Goal: Transaction & Acquisition: Purchase product/service

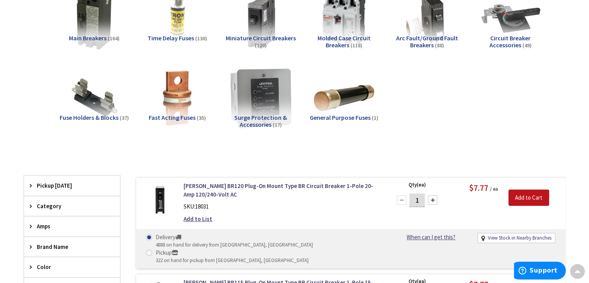
scroll to position [155, 0]
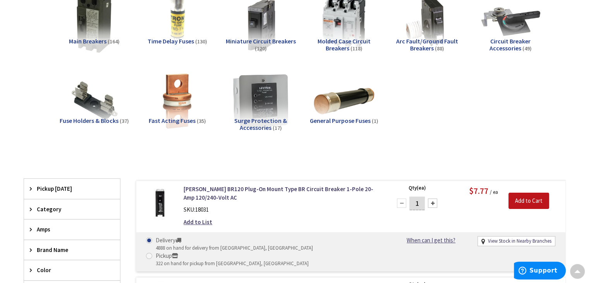
click at [260, 40] on span "Miniature Circuit Breakers" at bounding box center [261, 41] width 70 height 8
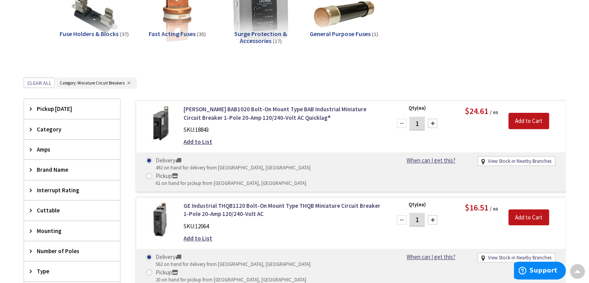
scroll to position [203, 0]
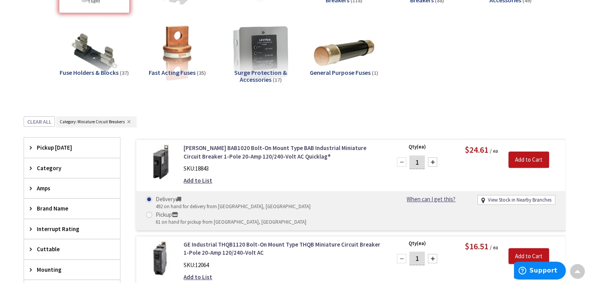
click at [129, 119] on button "✕" at bounding box center [129, 121] width 9 height 5
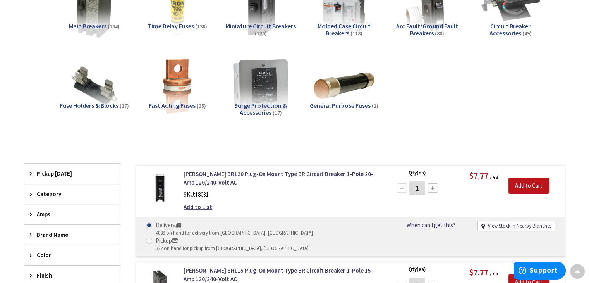
scroll to position [87, 0]
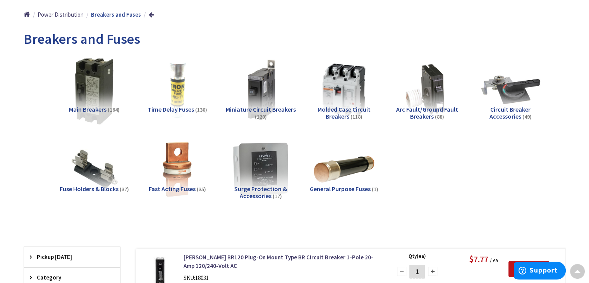
click at [103, 105] on img at bounding box center [94, 90] width 70 height 70
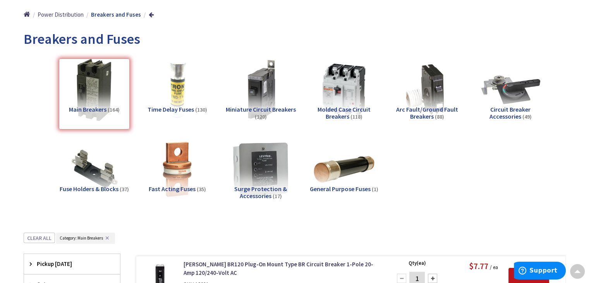
scroll to position [319, 0]
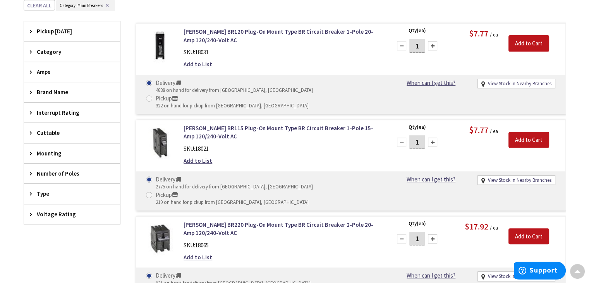
click at [46, 88] on span "Brand Name" at bounding box center [68, 92] width 63 height 8
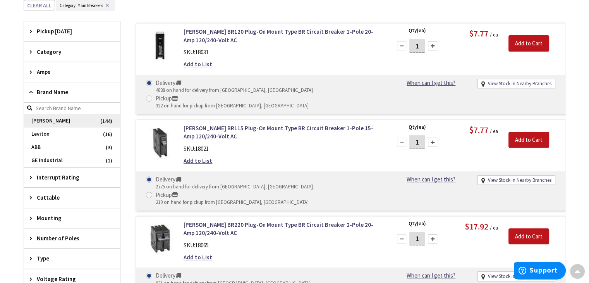
click at [73, 117] on span "[PERSON_NAME]" at bounding box center [72, 120] width 96 height 13
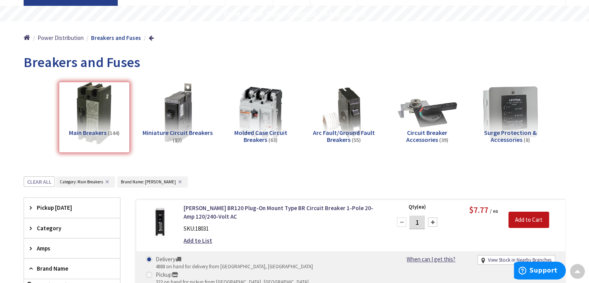
scroll to position [0, 0]
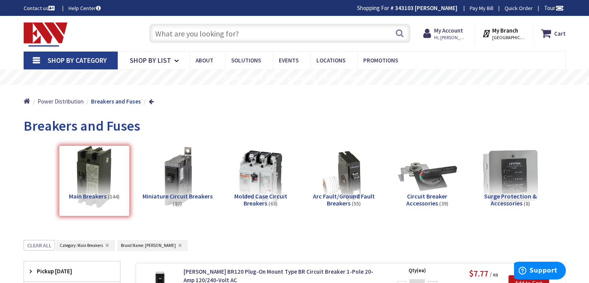
click at [213, 34] on input "text" at bounding box center [280, 33] width 262 height 19
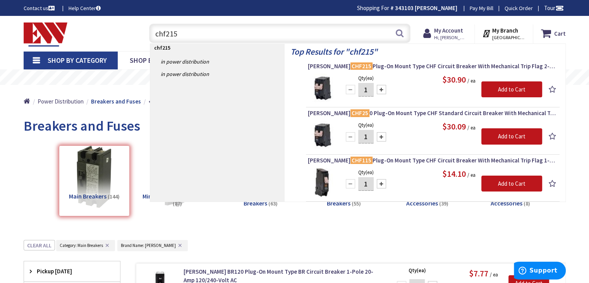
click at [169, 31] on input "chf215" at bounding box center [280, 33] width 262 height 19
drag, startPoint x: 175, startPoint y: 31, endPoint x: 151, endPoint y: 32, distance: 23.6
click at [152, 31] on input "chf215" at bounding box center [280, 33] width 262 height 19
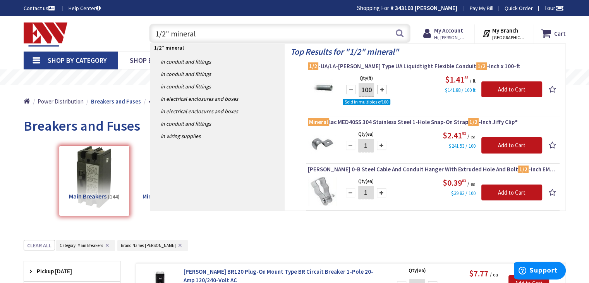
type input "1/2" mineral"
